Goal: Find contact information: Find contact information

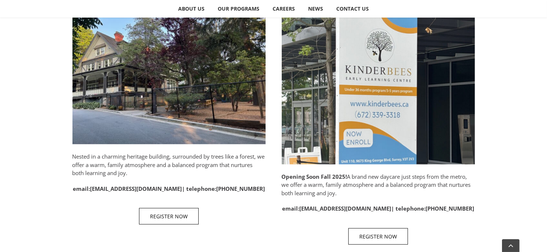
scroll to position [398, 0]
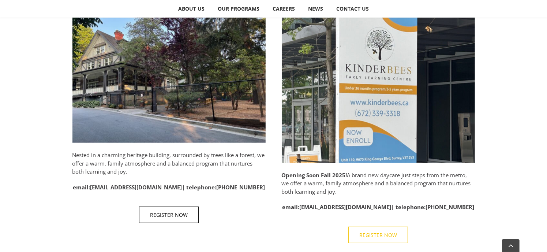
click at [395, 240] on link "REGISTER NOW" at bounding box center [378, 234] width 60 height 16
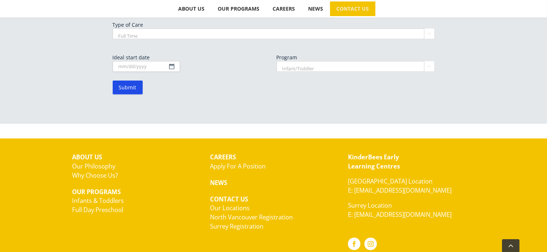
scroll to position [515, 0]
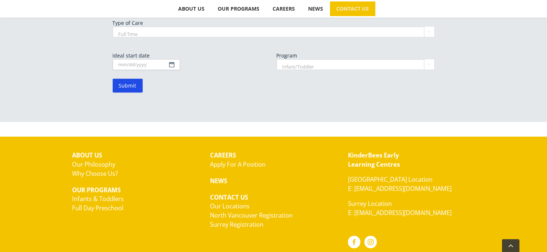
click at [248, 163] on link "Apply For A Position" at bounding box center [238, 164] width 56 height 8
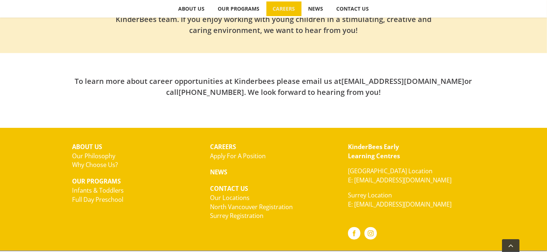
scroll to position [266, 0]
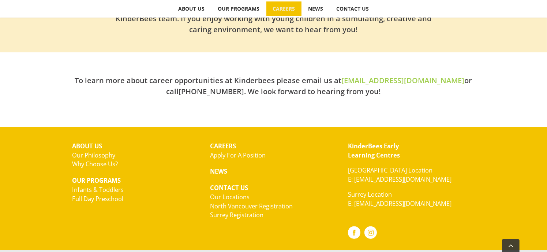
click at [344, 80] on link "[EMAIL_ADDRESS][DOMAIN_NAME]" at bounding box center [403, 80] width 123 height 10
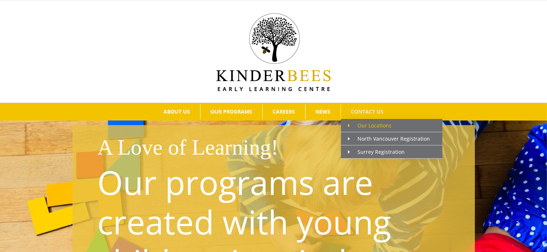
click at [365, 124] on span "Our Locations" at bounding box center [370, 125] width 44 height 7
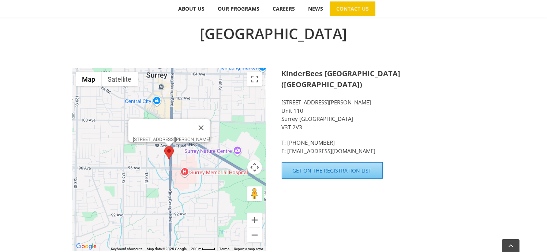
scroll to position [492, 0]
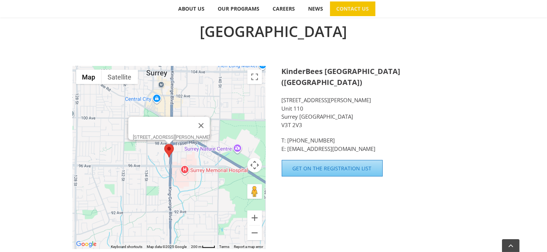
drag, startPoint x: 304, startPoint y: 115, endPoint x: 282, endPoint y: 90, distance: 32.7
click at [282, 96] on p "[STREET_ADDRESS][PERSON_NAME]" at bounding box center [378, 112] width 193 height 33
copy p "[STREET_ADDRESS][PERSON_NAME]"
